Goal: Information Seeking & Learning: Learn about a topic

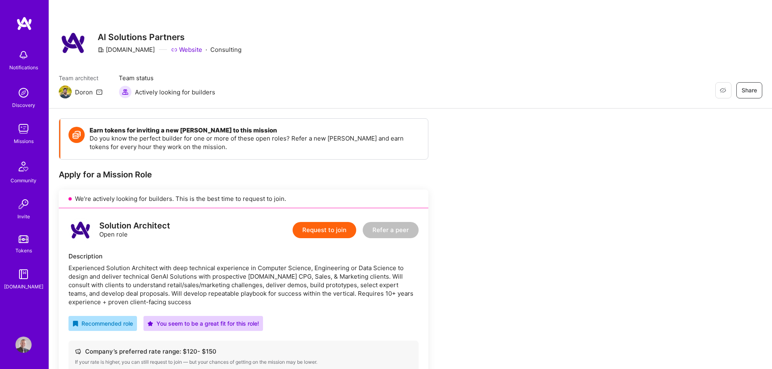
scroll to position [1095, 0]
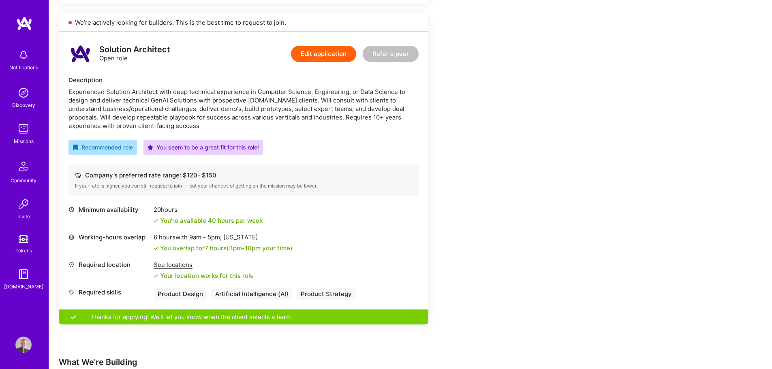
drag, startPoint x: 0, startPoint y: 0, endPoint x: 192, endPoint y: 83, distance: 208.9
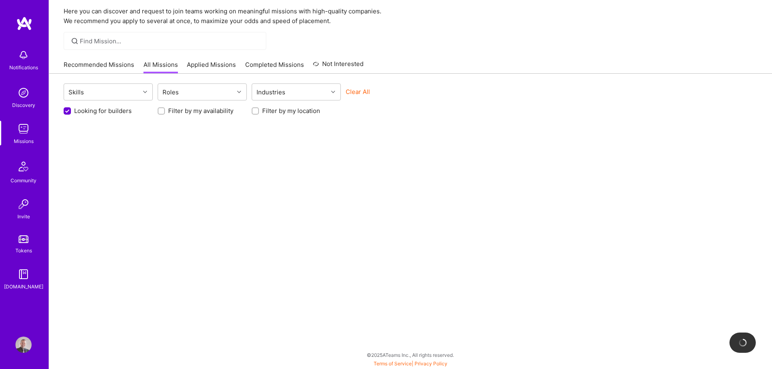
scroll to position [28, 0]
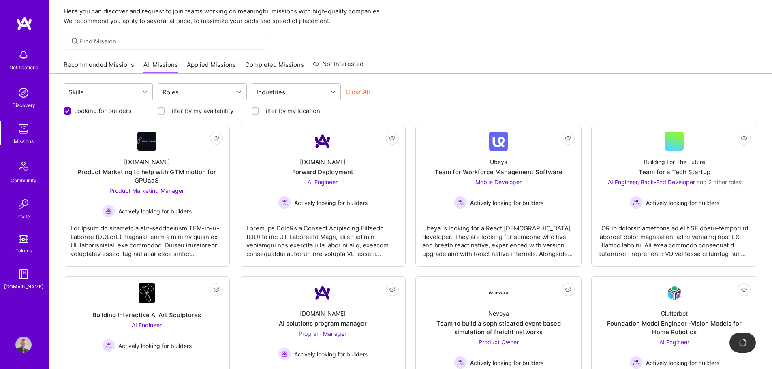
click at [98, 63] on link "Recommended Missions" at bounding box center [99, 66] width 71 height 13
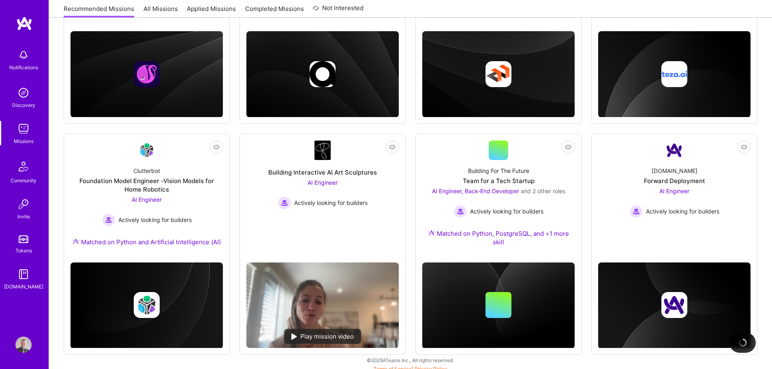
scroll to position [231, 0]
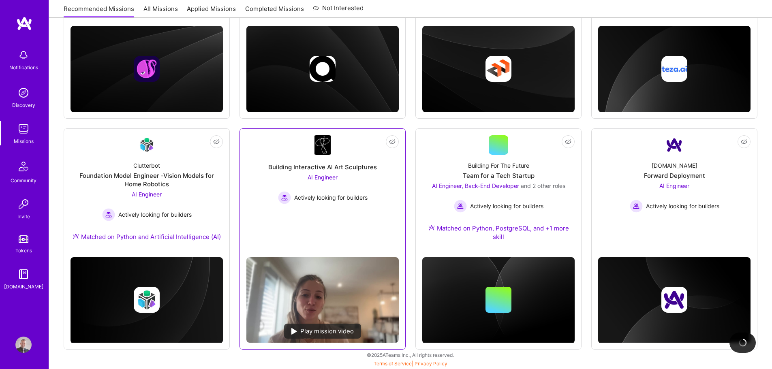
click at [262, 149] on link "Not Interested Building Interactive AI Art Sculptures AI Engineer Actively look…" at bounding box center [323, 193] width 152 height 116
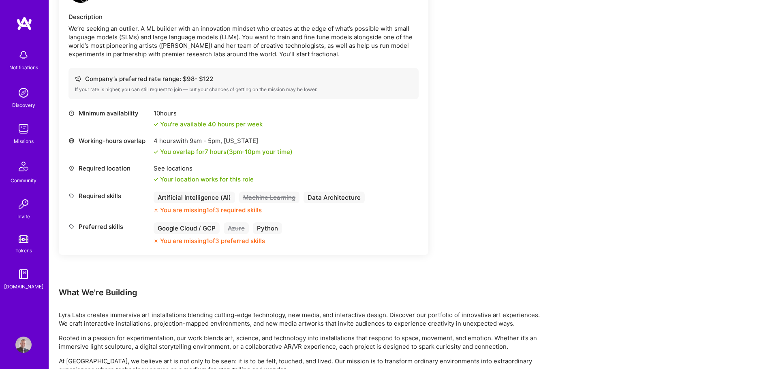
scroll to position [243, 0]
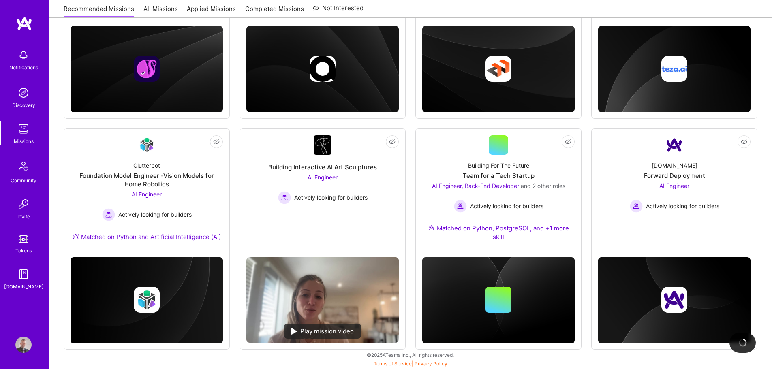
scroll to position [231, 0]
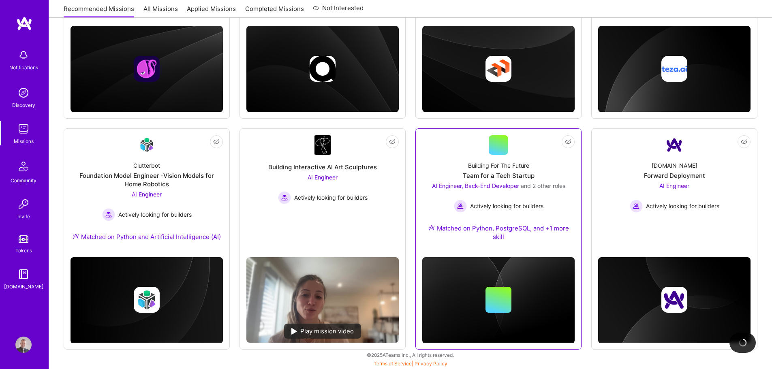
click at [457, 161] on div "Building For The Future Team for a Tech Startup AI Engineer, Back-End Developer…" at bounding box center [499, 203] width 152 height 96
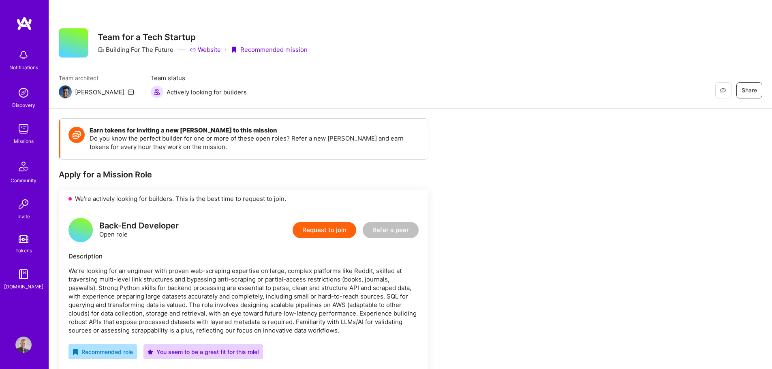
click at [296, 195] on div "We’re actively looking for builders. This is the best time to request to join." at bounding box center [244, 199] width 370 height 19
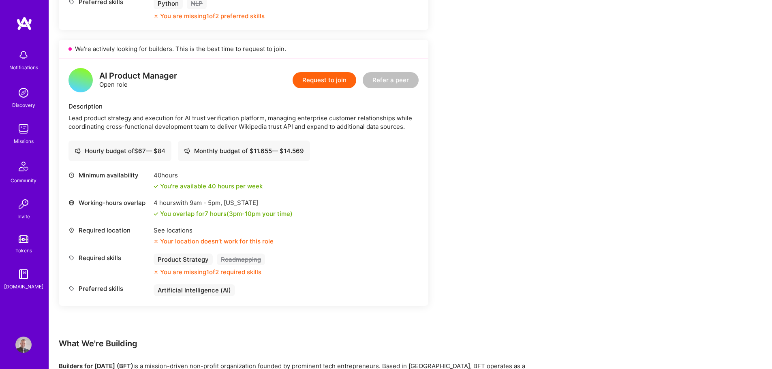
scroll to position [1135, 0]
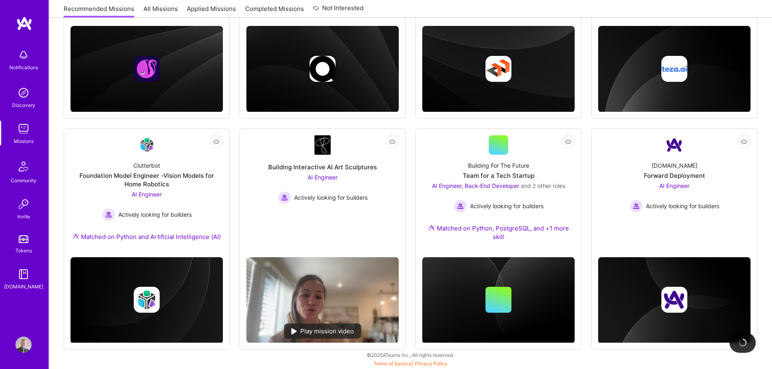
scroll to position [231, 0]
